Goal: Task Accomplishment & Management: Complete application form

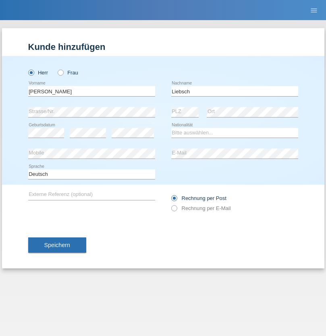
type input "Liebsch"
select select "DE"
select select "C"
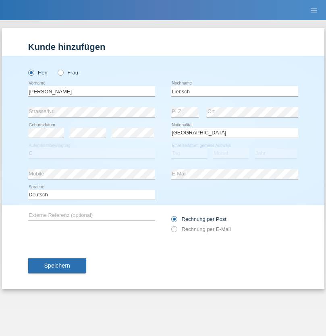
select select "07"
select select "11"
select select "1972"
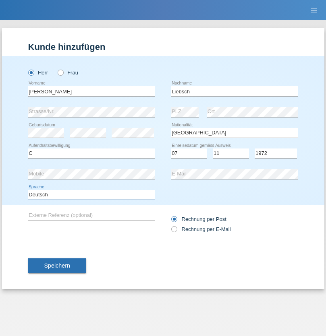
select select "en"
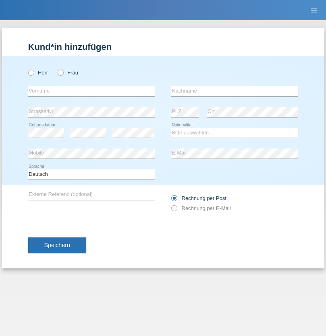
radio input "true"
click at [91, 91] on input "text" at bounding box center [91, 91] width 127 height 10
type input "David"
click at [234, 91] on input "text" at bounding box center [234, 91] width 127 height 10
type input "Senn"
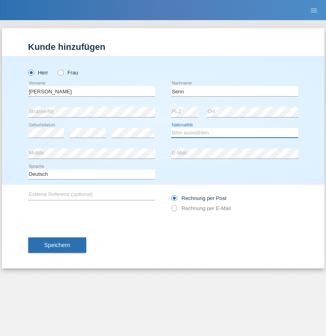
select select "CH"
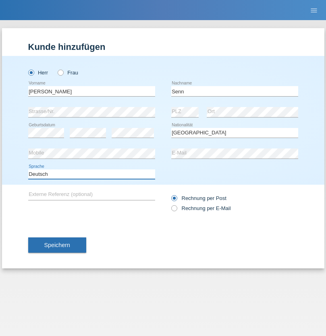
select select "en"
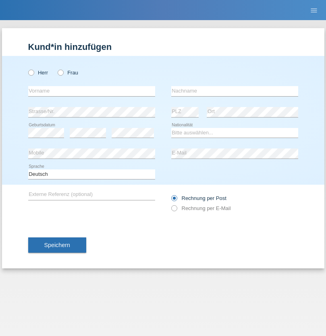
radio input "true"
select select "DE"
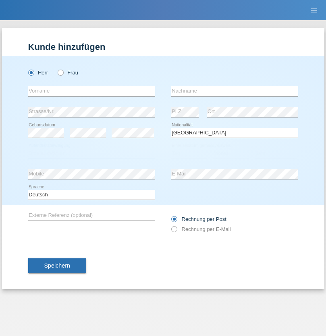
select select "C"
select select "07"
select select "11"
select select "1972"
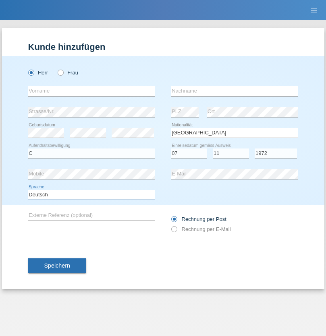
select select "en"
